Goal: Information Seeking & Learning: Compare options

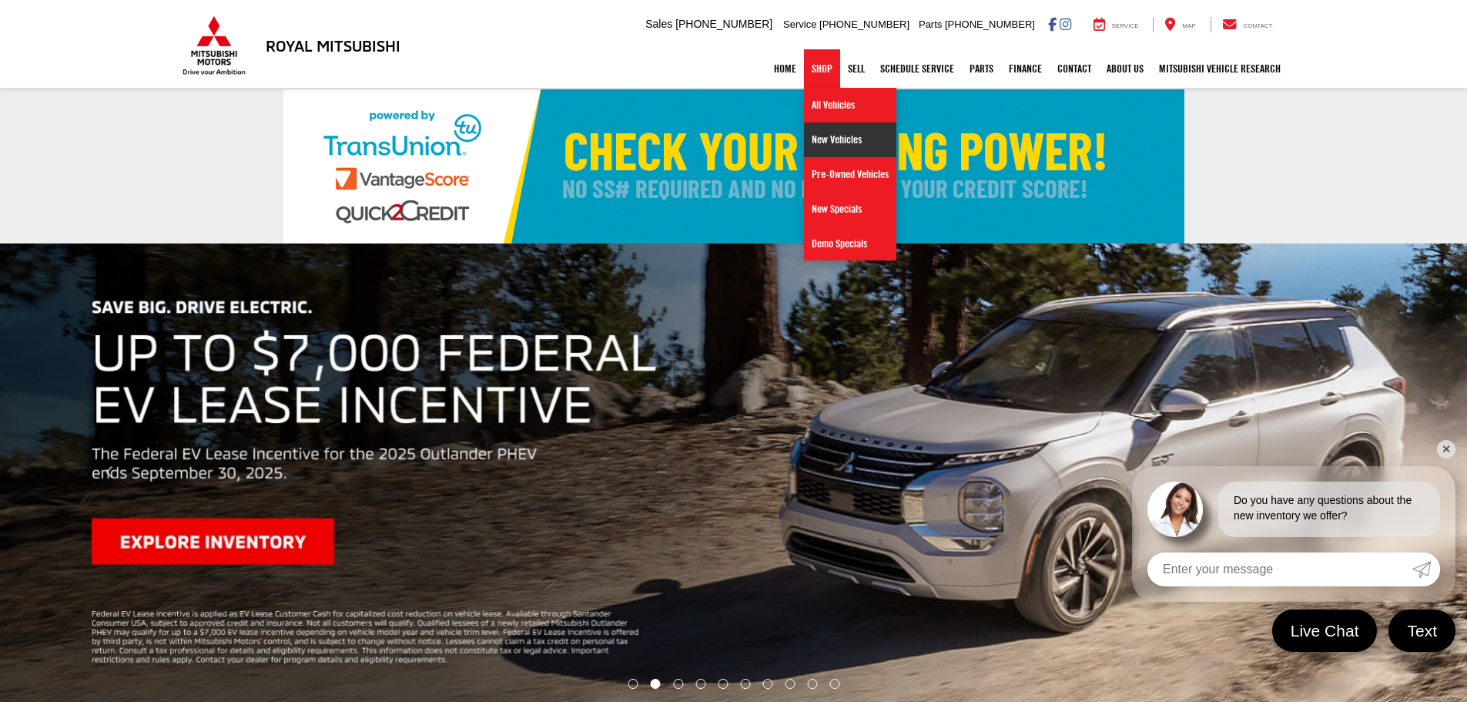
drag, startPoint x: 824, startPoint y: 141, endPoint x: 507, endPoint y: 94, distance: 320.0
click at [824, 141] on link "New Vehicles" at bounding box center [850, 139] width 92 height 35
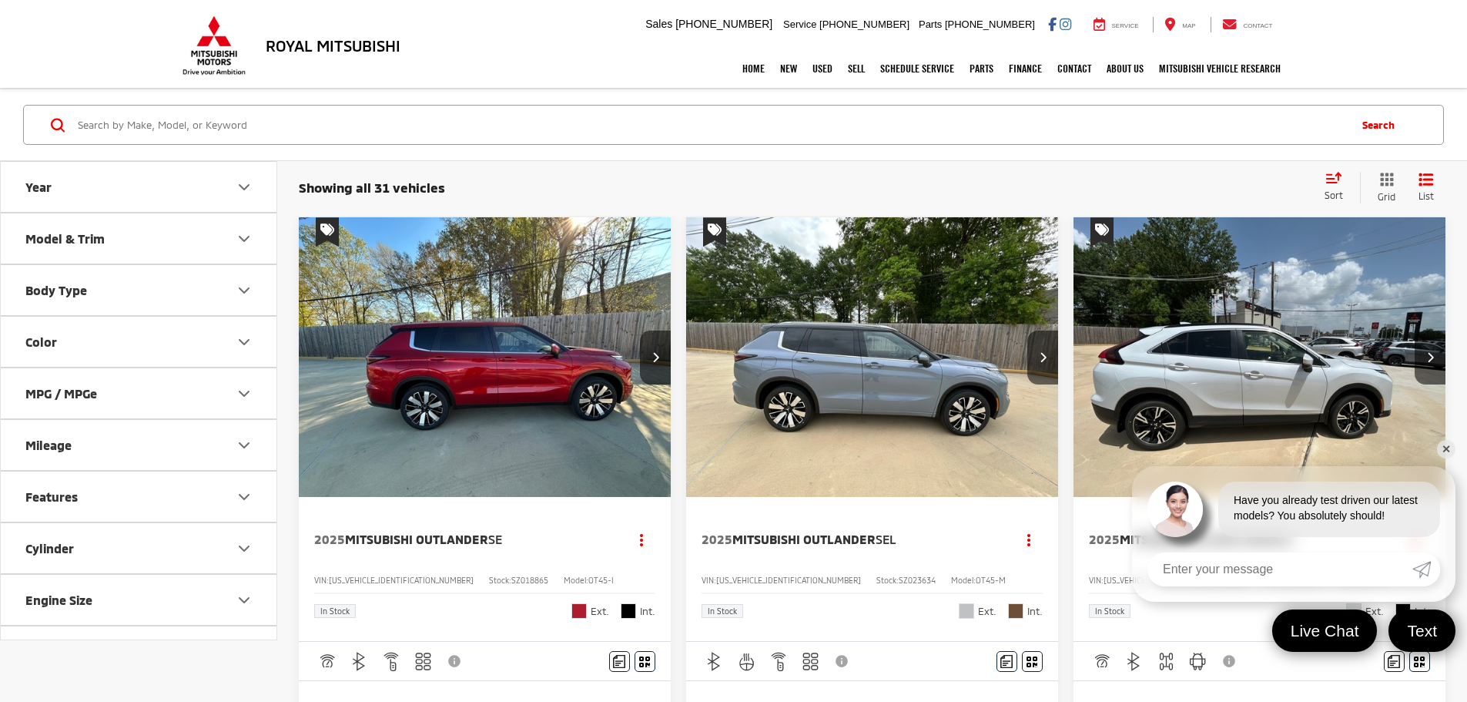
drag, startPoint x: 752, startPoint y: 353, endPoint x: 743, endPoint y: 349, distance: 9.6
click at [752, 353] on img "2025 Mitsubishi Outlander SEL 0" at bounding box center [872, 357] width 374 height 281
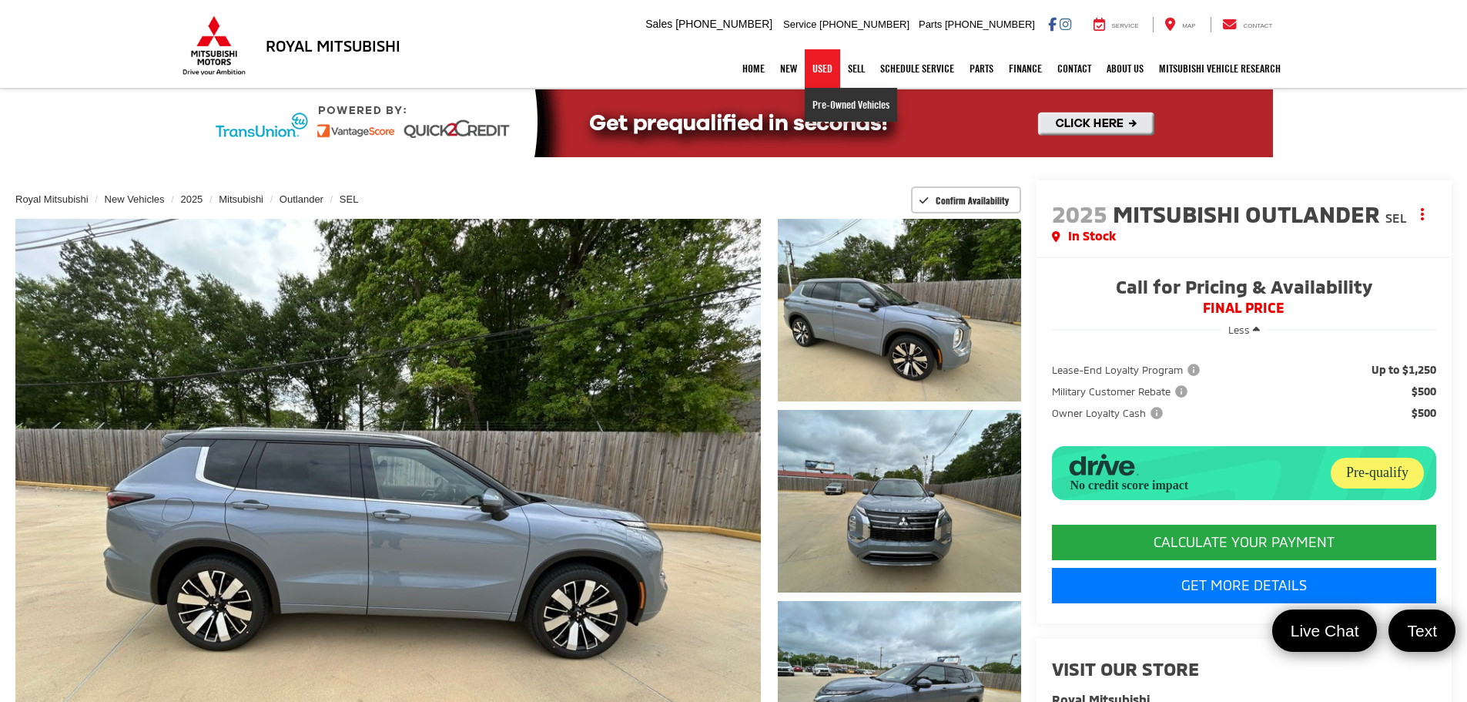
click at [812, 109] on link "Pre-Owned Vehicles" at bounding box center [851, 105] width 92 height 34
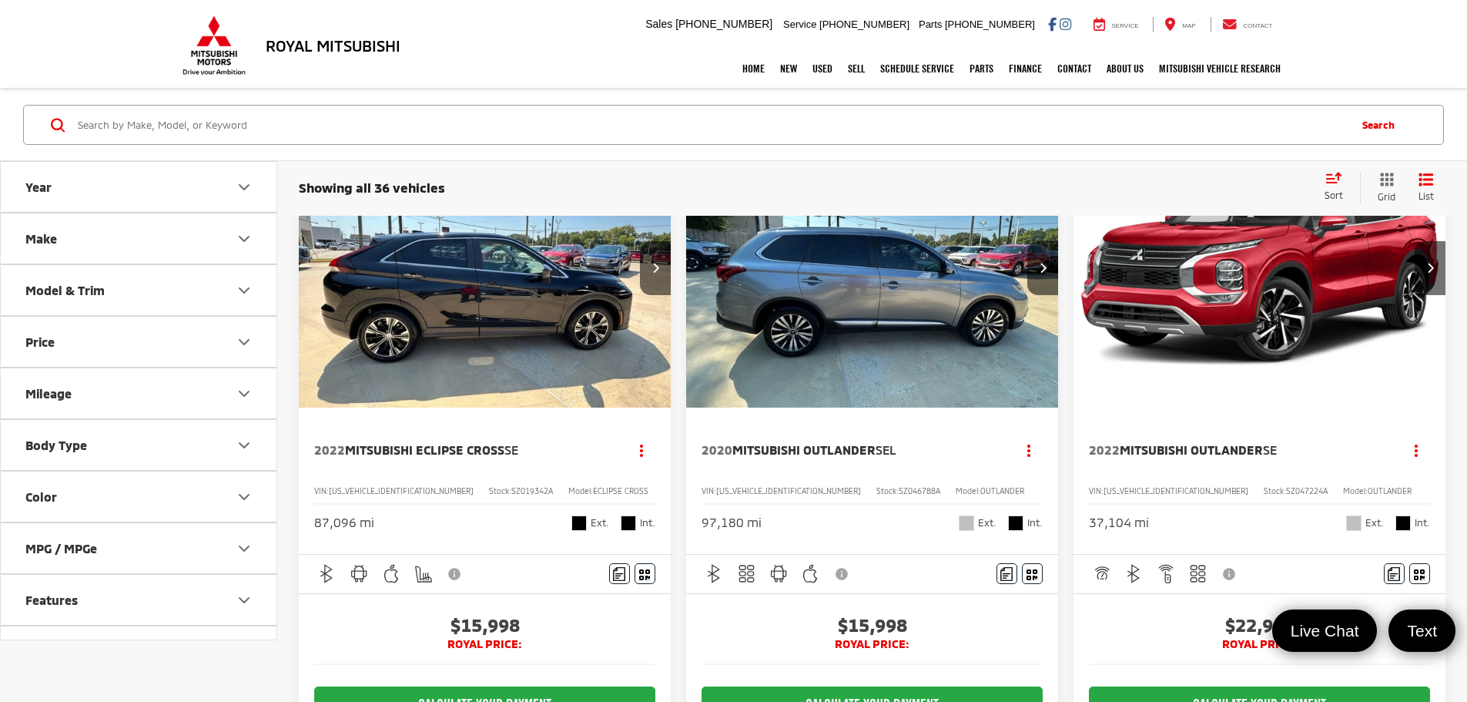
scroll to position [77, 0]
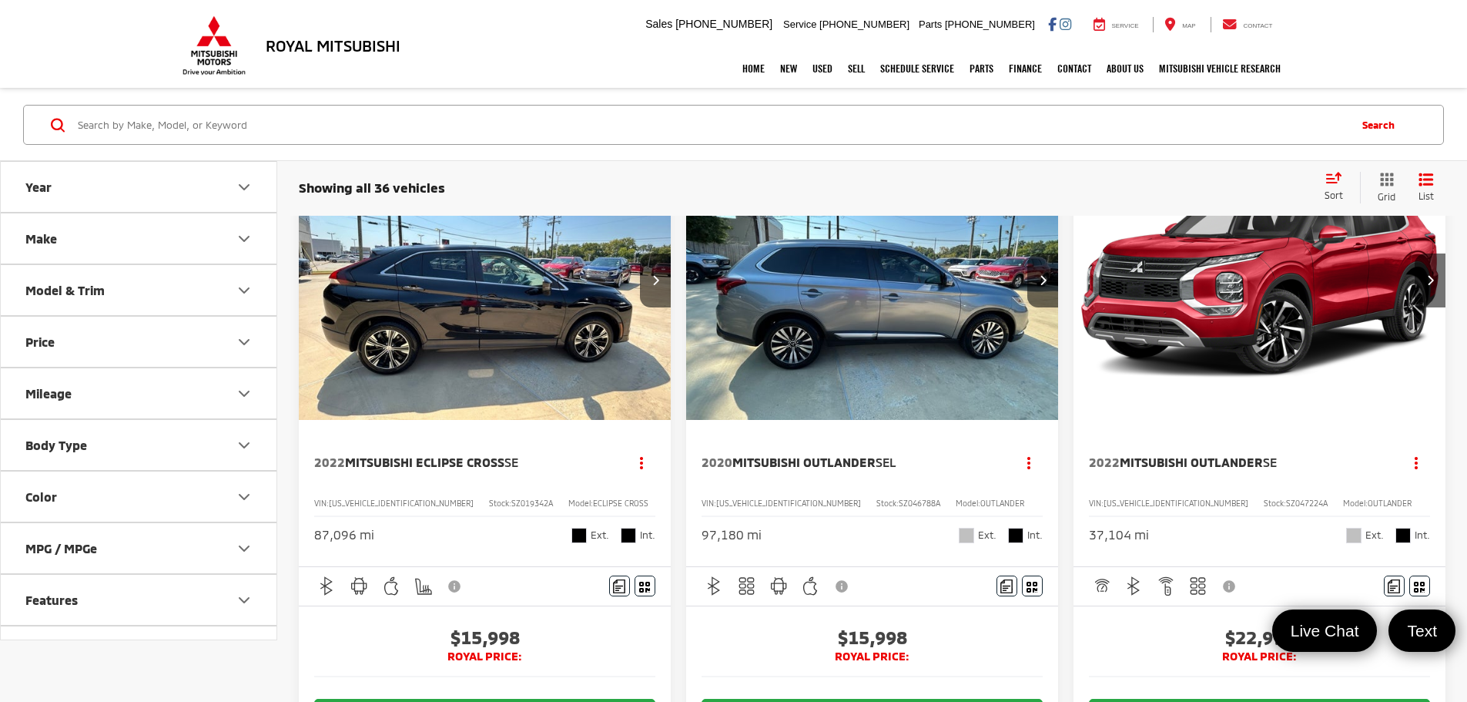
click at [711, 303] on img "2020 Mitsubishi Outlander SEL 0" at bounding box center [872, 280] width 374 height 281
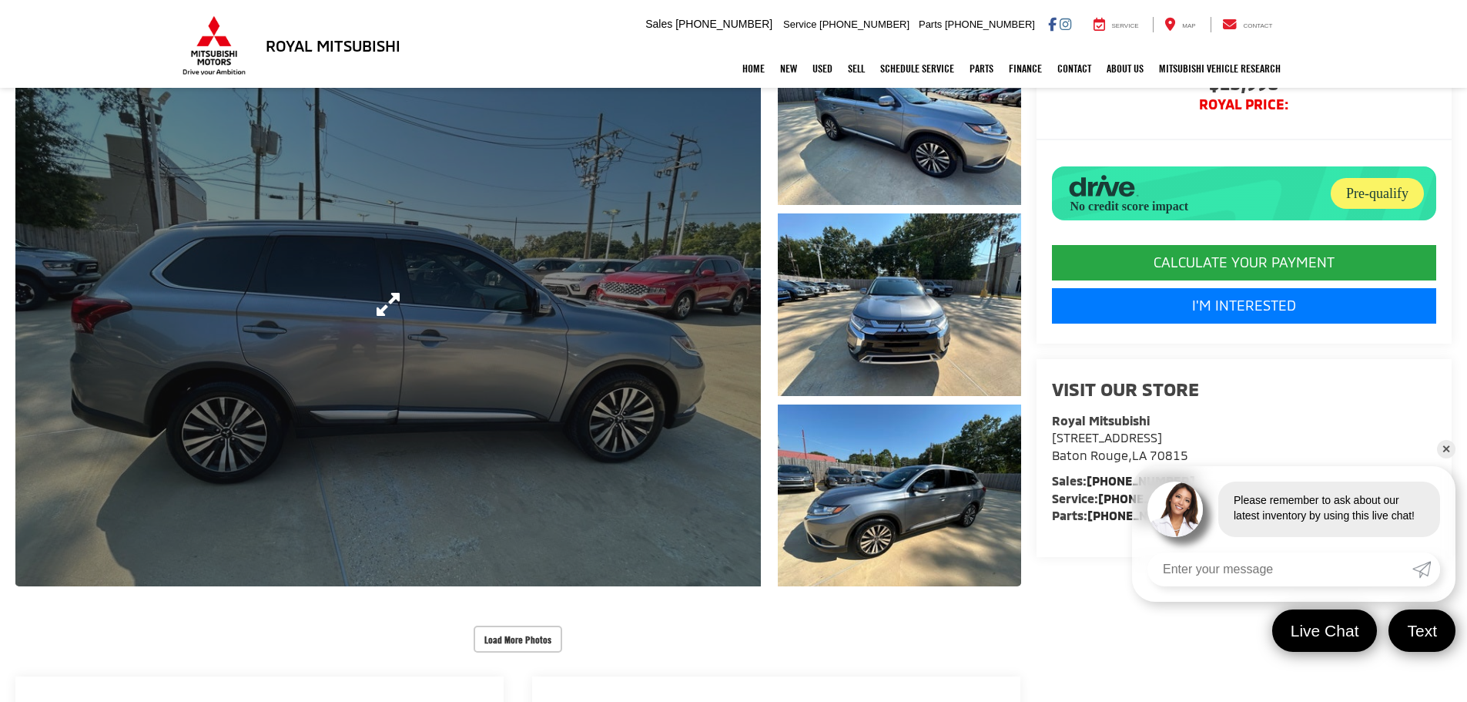
scroll to position [231, 0]
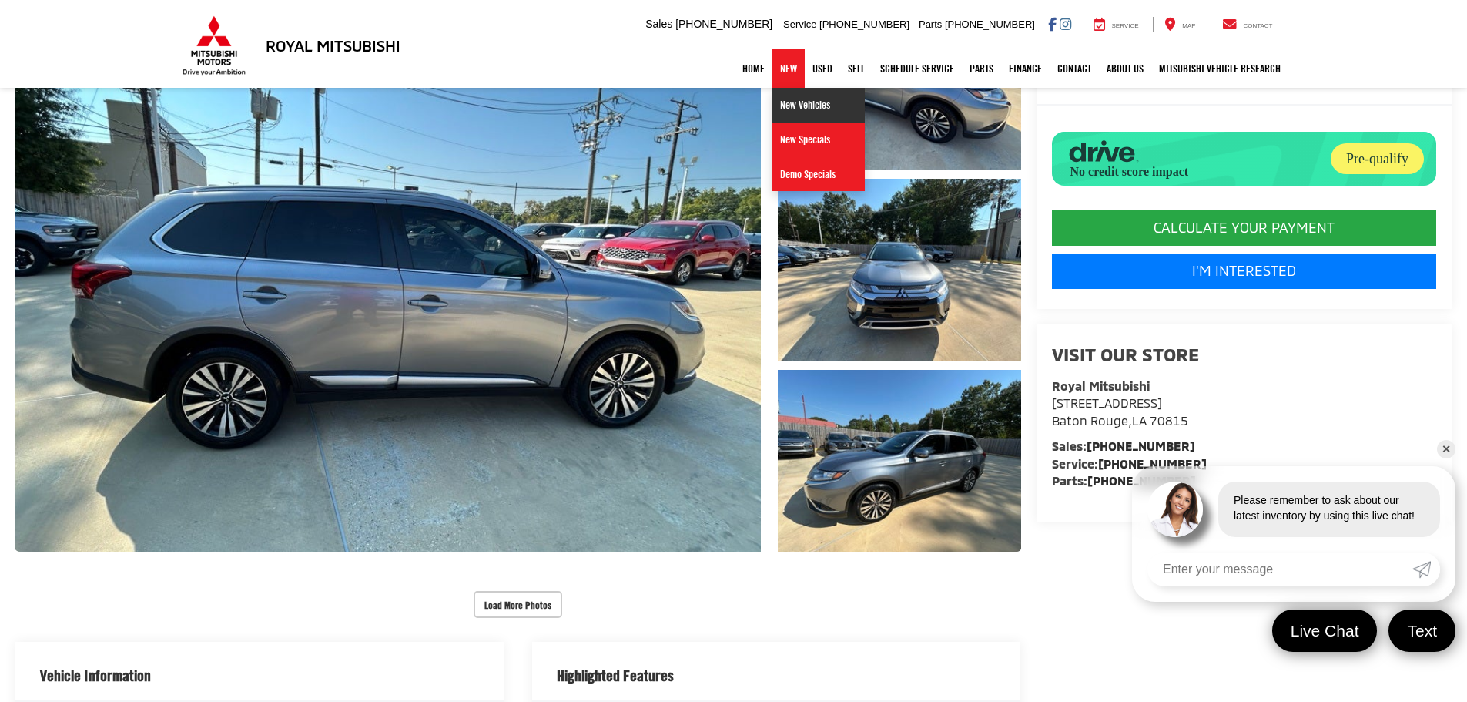
click at [772, 105] on link "New Vehicles" at bounding box center [818, 105] width 92 height 35
